Goal: Information Seeking & Learning: Learn about a topic

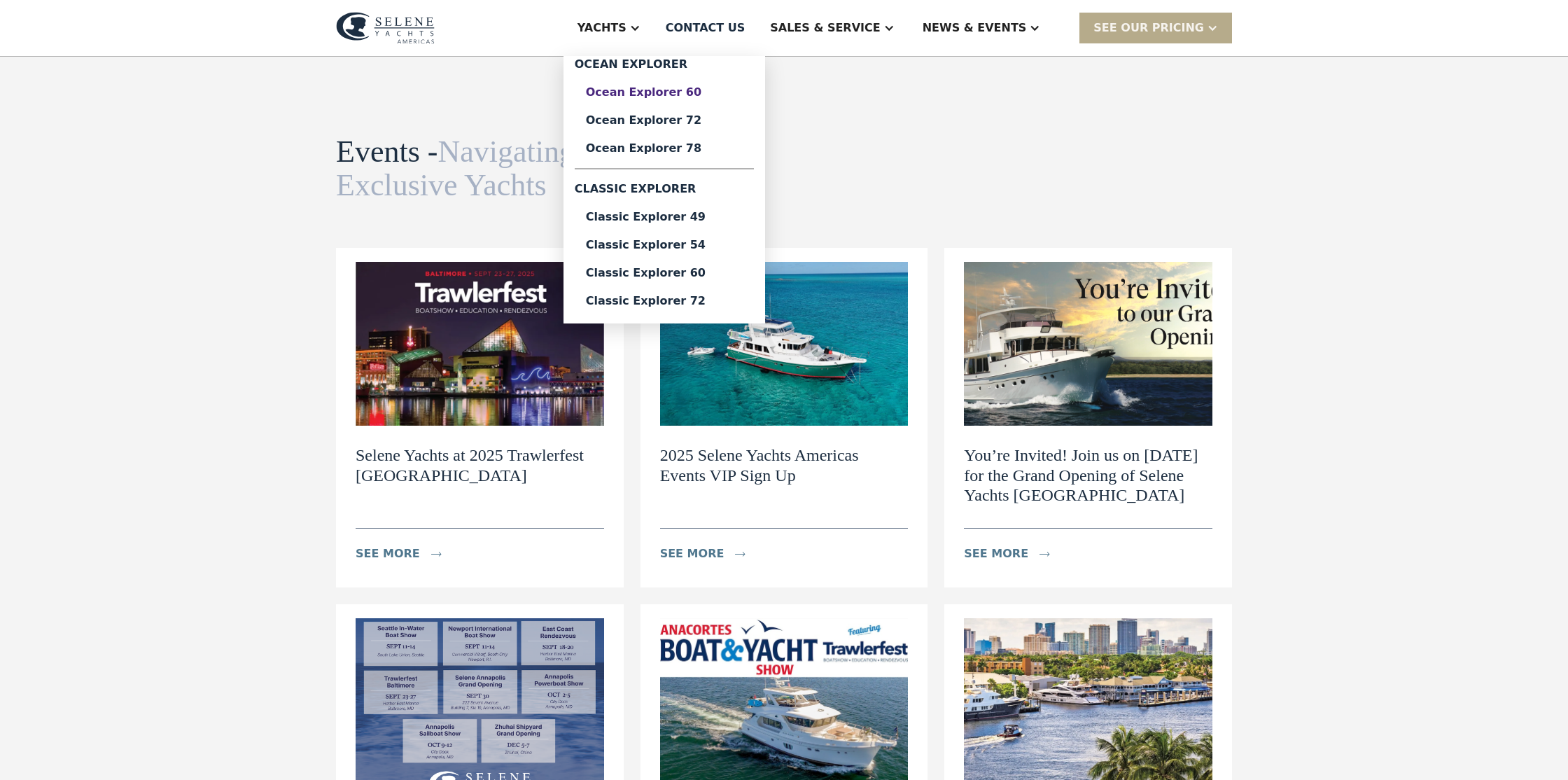
click at [684, 93] on div "Ocean Explorer 60" at bounding box center [664, 92] width 156 height 11
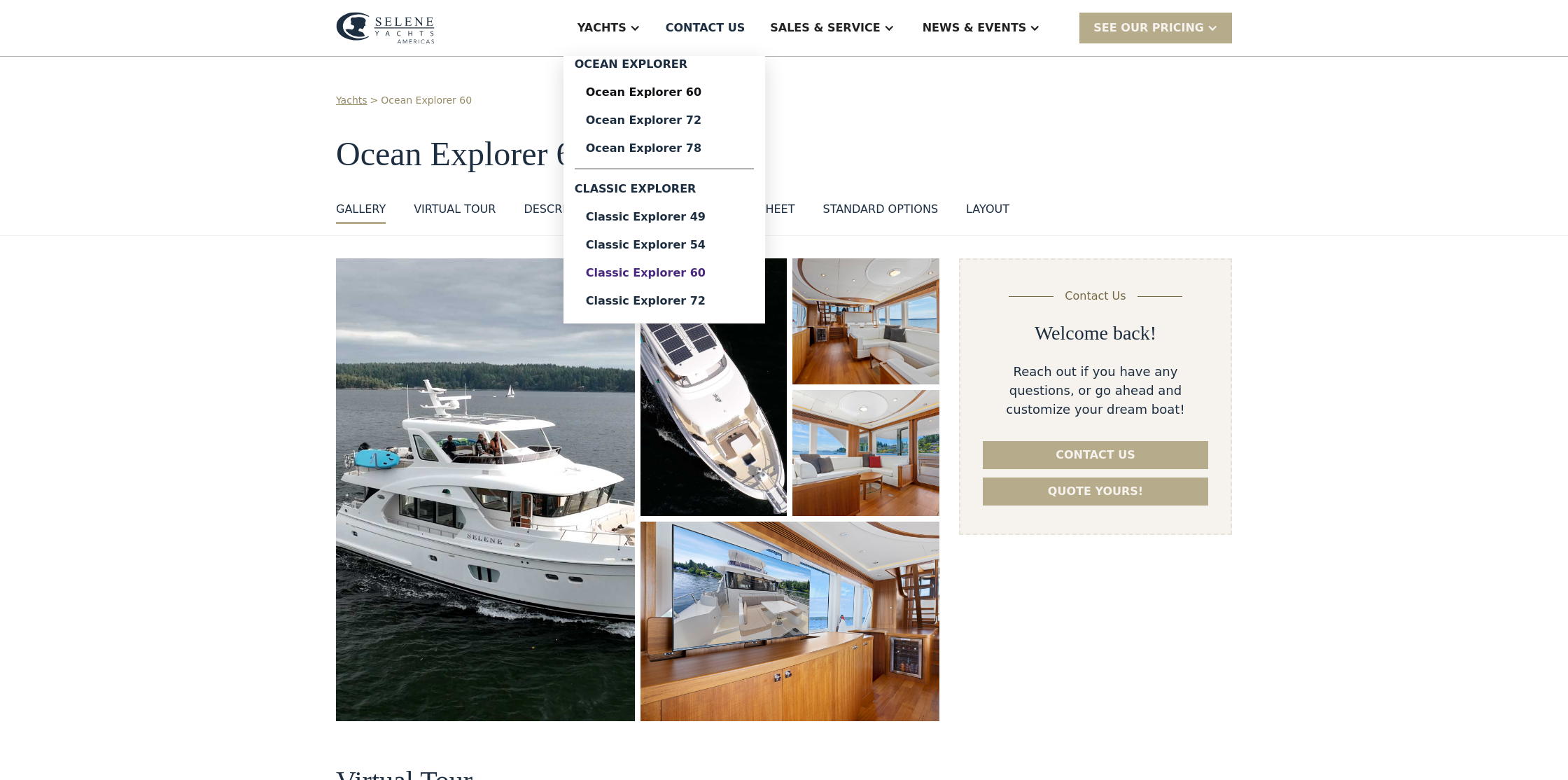
click at [708, 273] on div "Classic Explorer 60" at bounding box center [664, 273] width 156 height 11
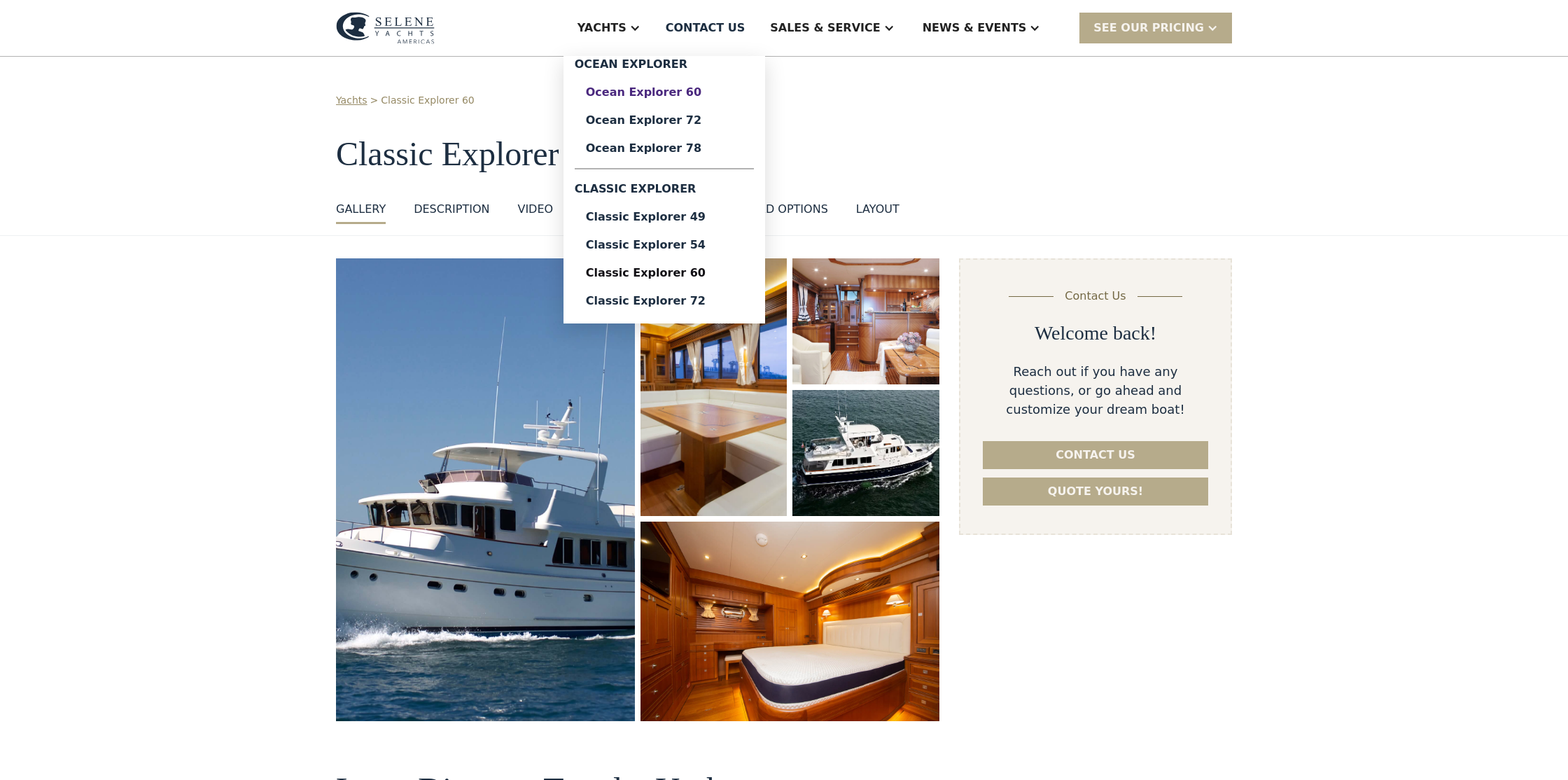
click at [677, 92] on div "Ocean Explorer 60" at bounding box center [664, 92] width 156 height 11
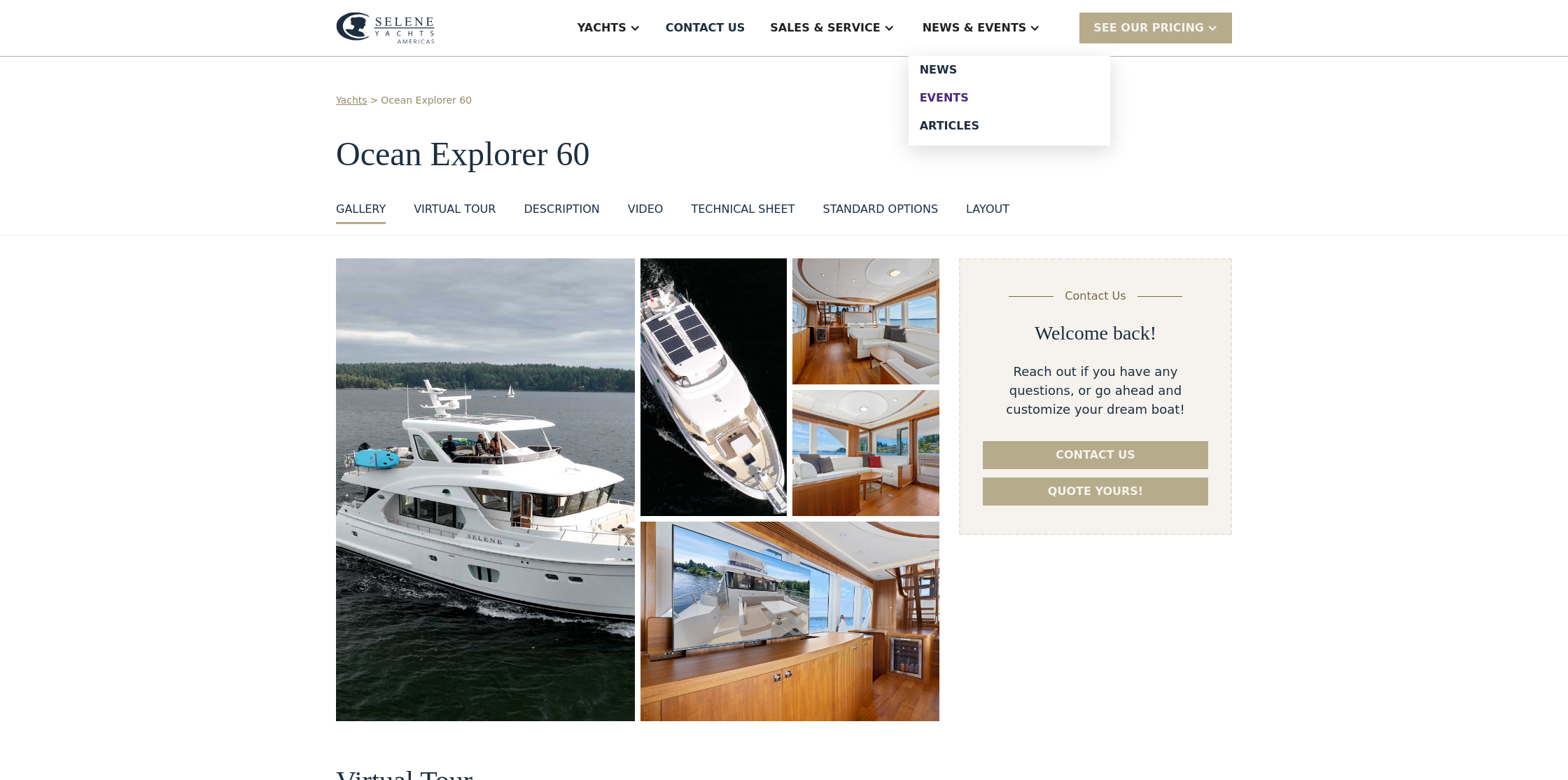
click at [978, 100] on div "Events" at bounding box center [1009, 98] width 179 height 11
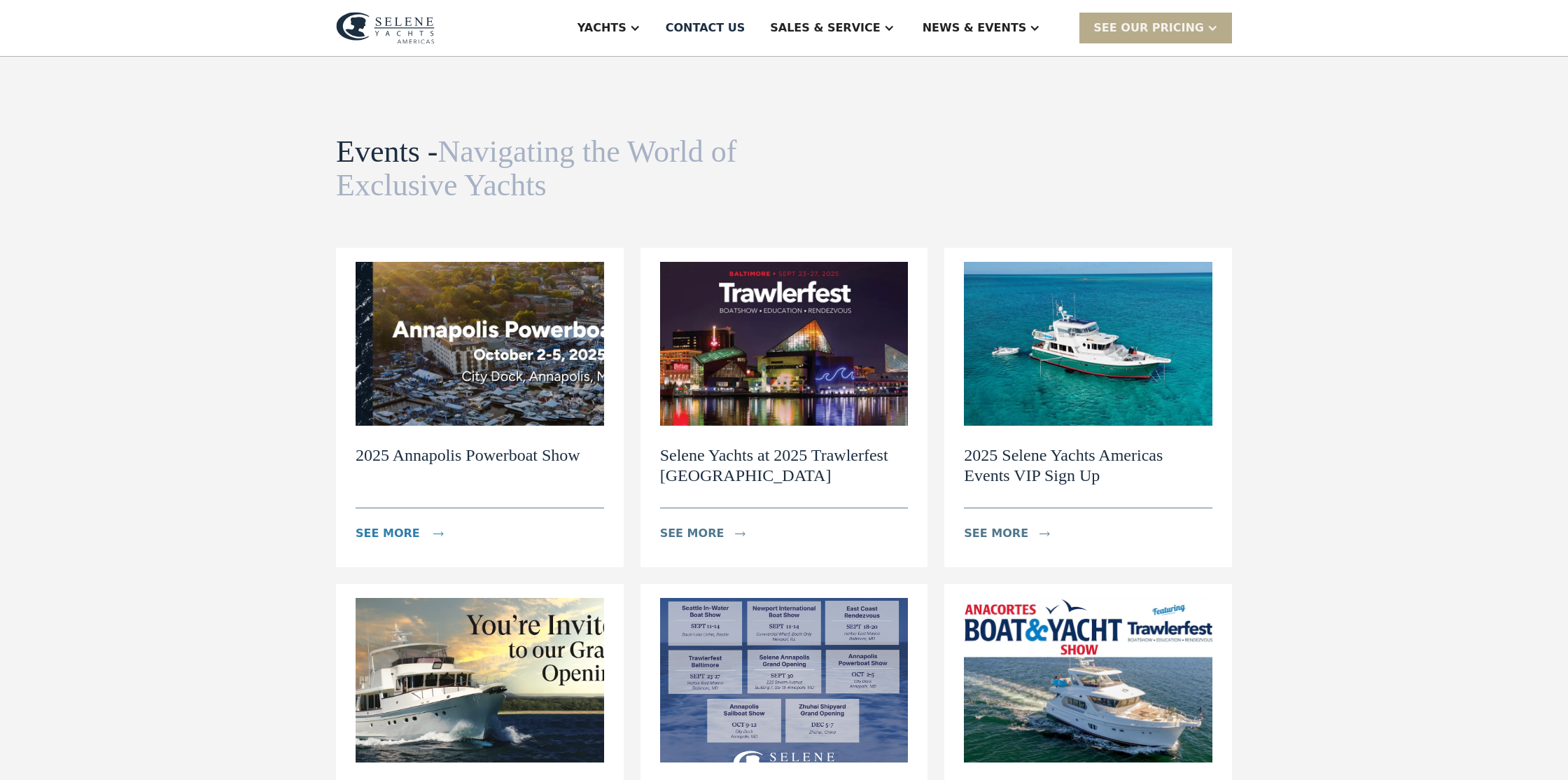
click at [409, 532] on div "see more" at bounding box center [388, 533] width 65 height 17
click at [807, 454] on h2 "Selene Yachts at 2025 Trawlerfest Baltimore" at bounding box center [784, 465] width 248 height 40
click at [428, 543] on div "see more" at bounding box center [407, 533] width 103 height 28
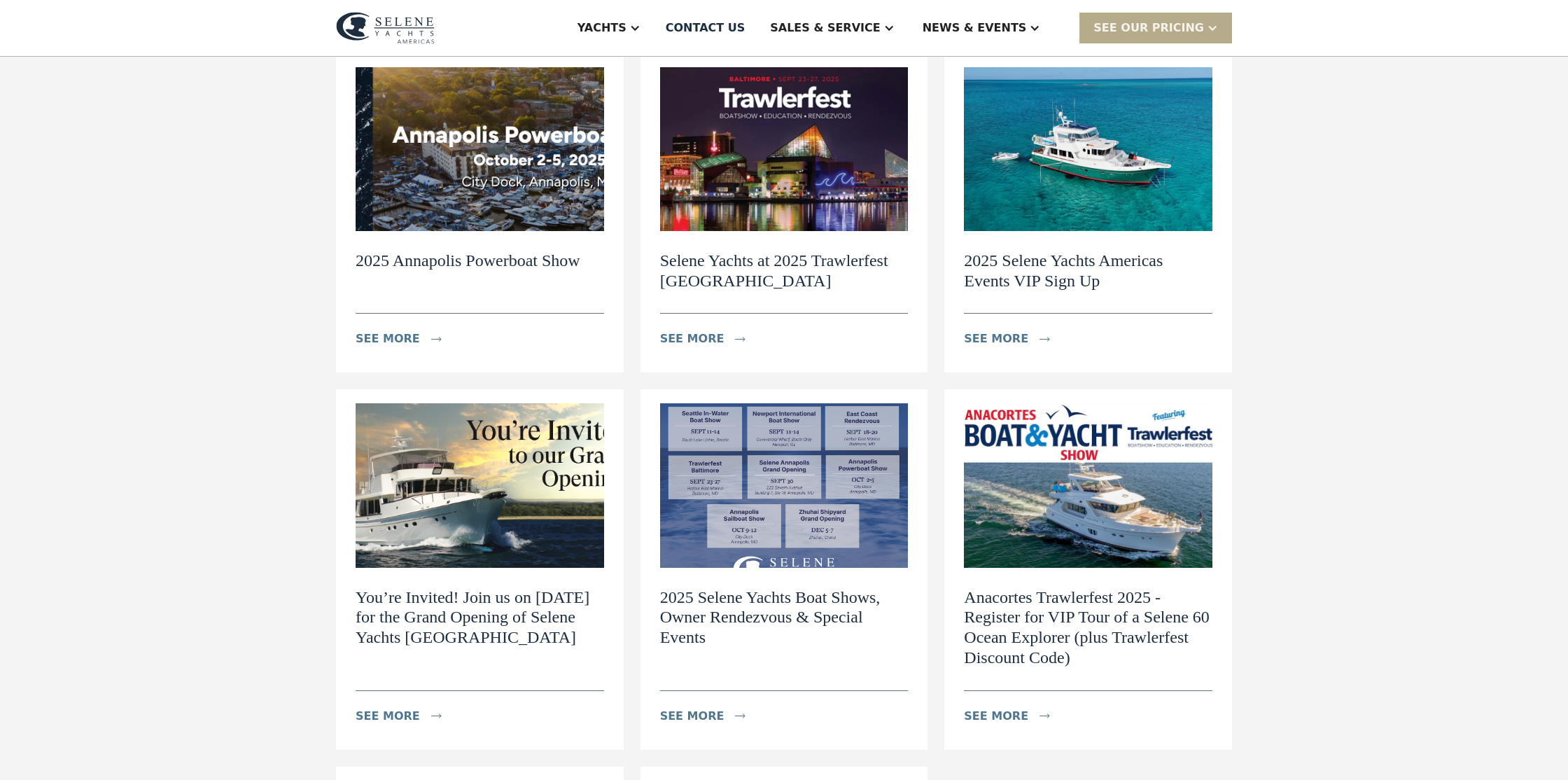
scroll to position [196, 0]
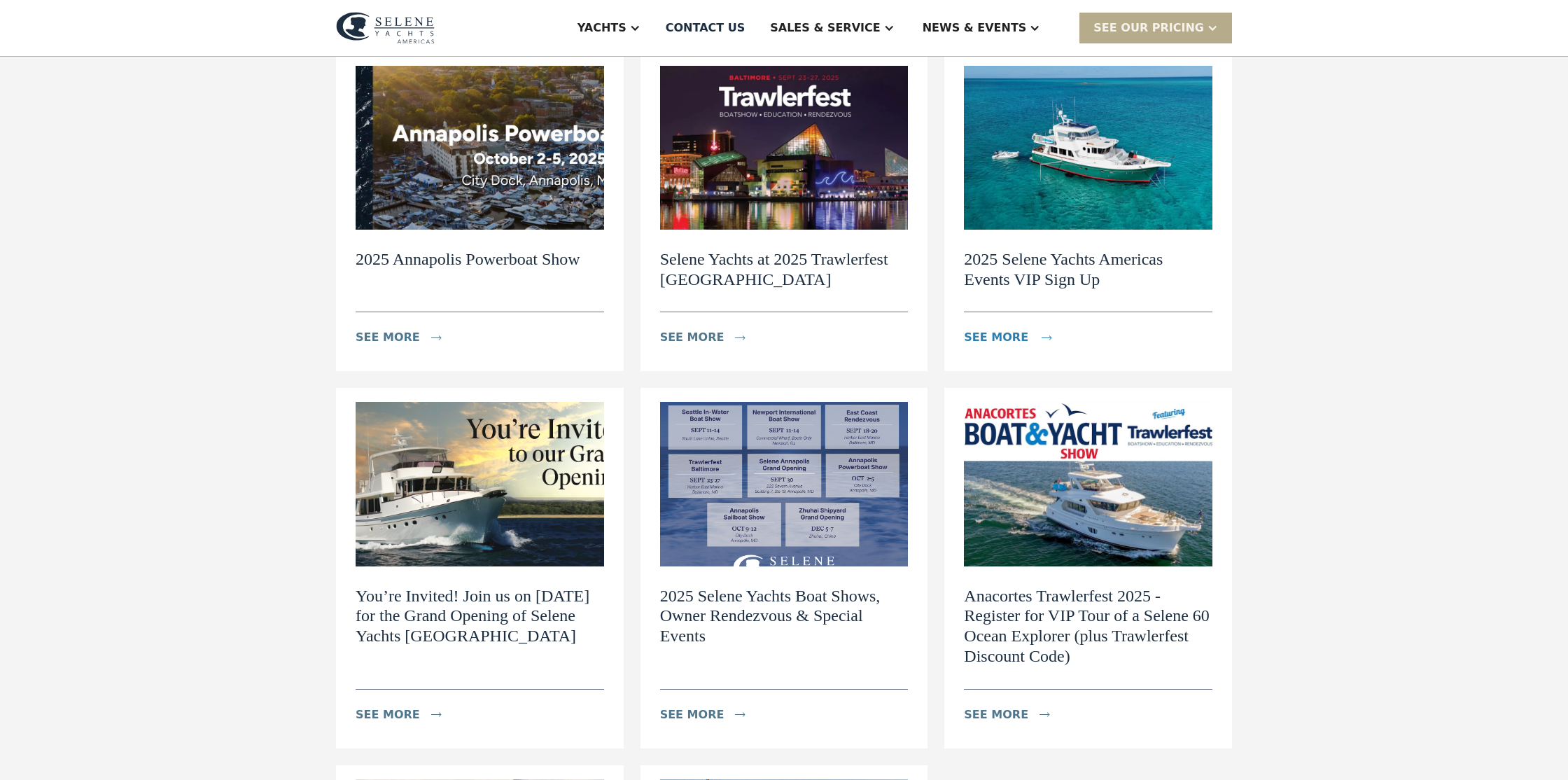
click at [997, 339] on div "see more" at bounding box center [997, 337] width 65 height 17
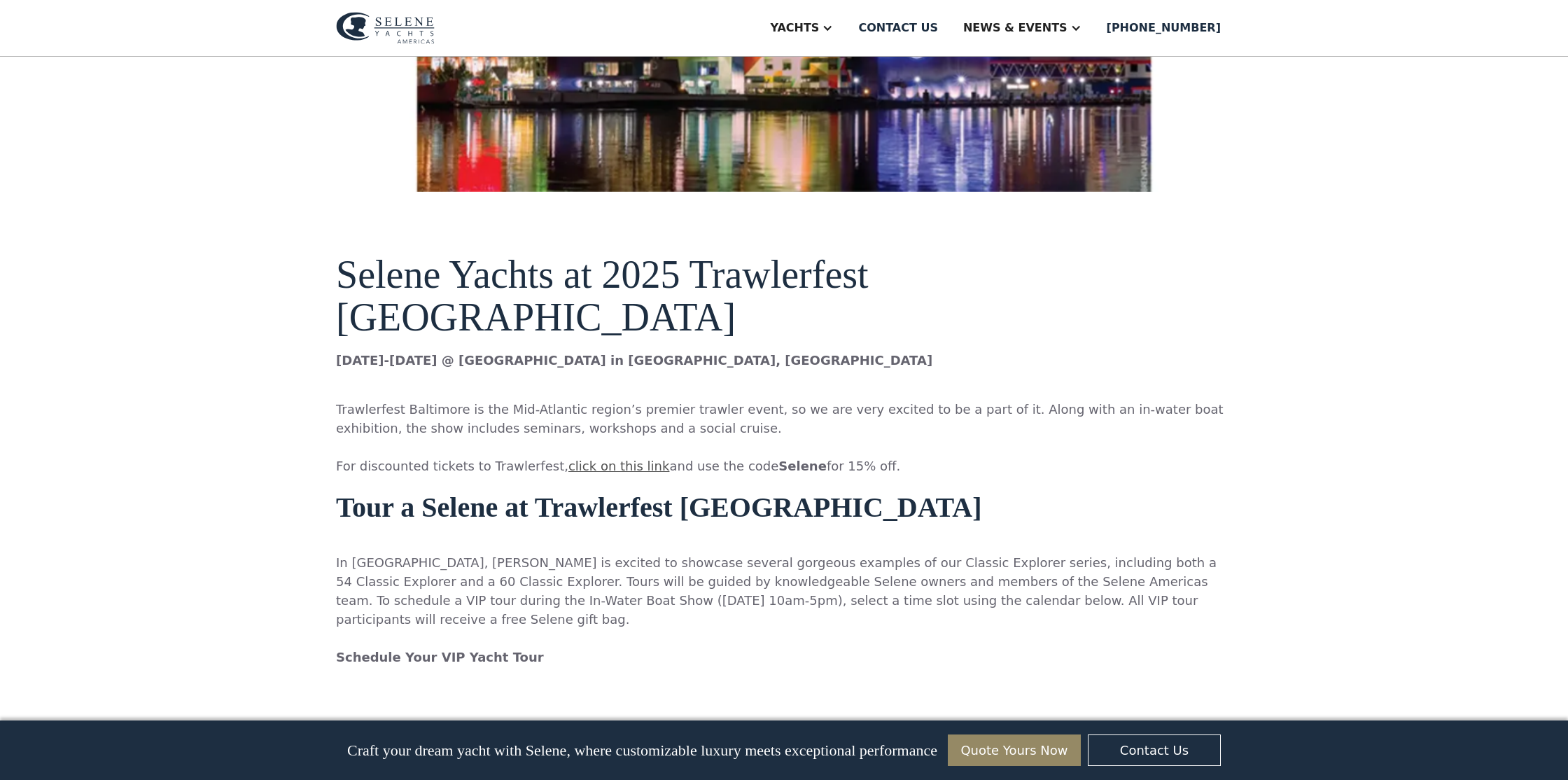
scroll to position [735, 0]
